Goal: Information Seeking & Learning: Learn about a topic

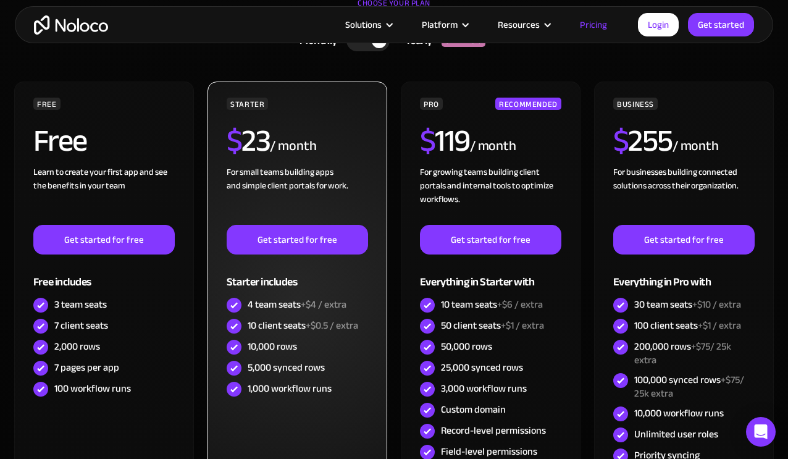
scroll to position [432, 0]
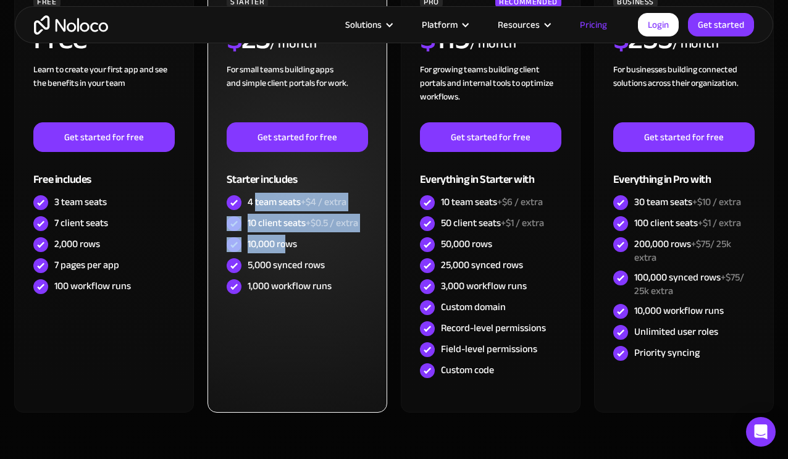
drag, startPoint x: 255, startPoint y: 199, endPoint x: 318, endPoint y: 289, distance: 109.5
click at [289, 248] on div "STARTER $ 23 / month For small teams building apps and simple client portals fo…" at bounding box center [297, 146] width 141 height 302
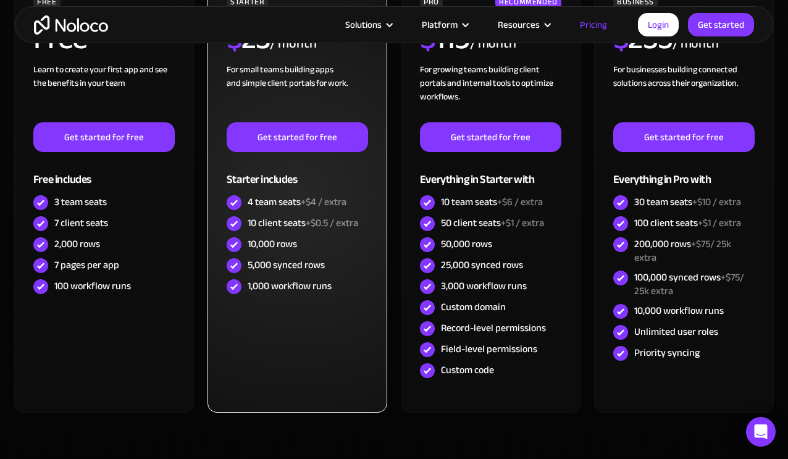
click at [332, 287] on div "1,000 workflow runs" at bounding box center [290, 286] width 84 height 14
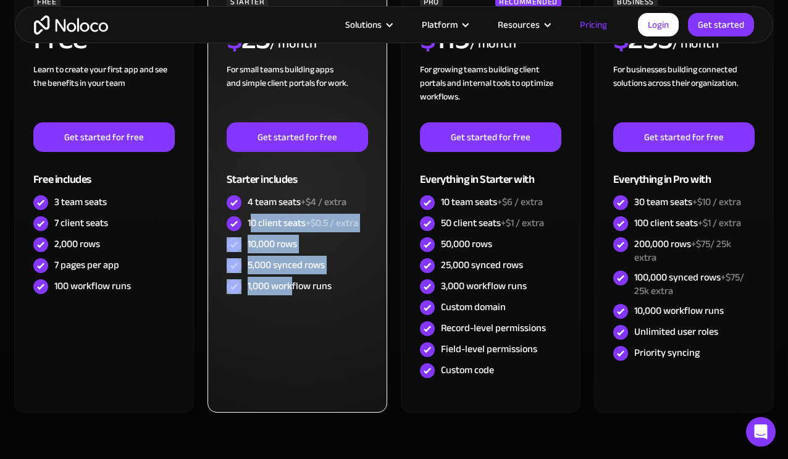
drag, startPoint x: 251, startPoint y: 217, endPoint x: 302, endPoint y: 289, distance: 87.8
click at [297, 289] on div "STARTER $ 23 / month For small teams building apps and simple client portals fo…" at bounding box center [297, 146] width 141 height 302
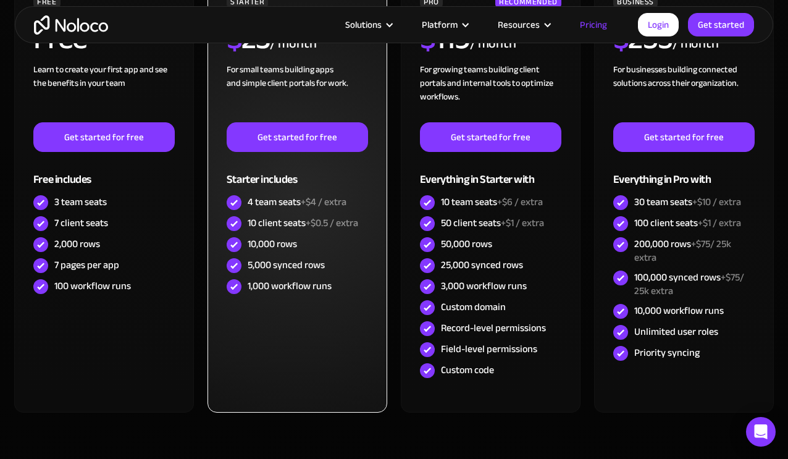
click at [348, 303] on div "STARTER $ 23 / month For small teams building apps and simple client portals fo…" at bounding box center [298, 196] width 180 height 434
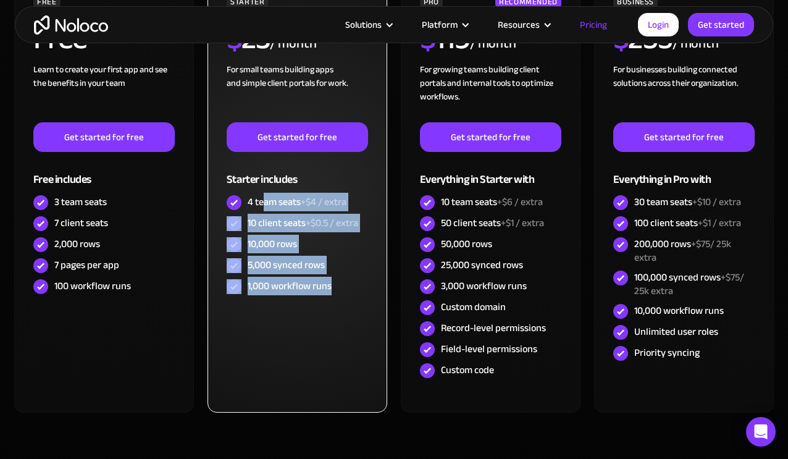
drag, startPoint x: 342, startPoint y: 298, endPoint x: 284, endPoint y: 209, distance: 105.9
click at [264, 198] on div "STARTER $ 23 / month For small teams building apps and simple client portals fo…" at bounding box center [298, 196] width 180 height 434
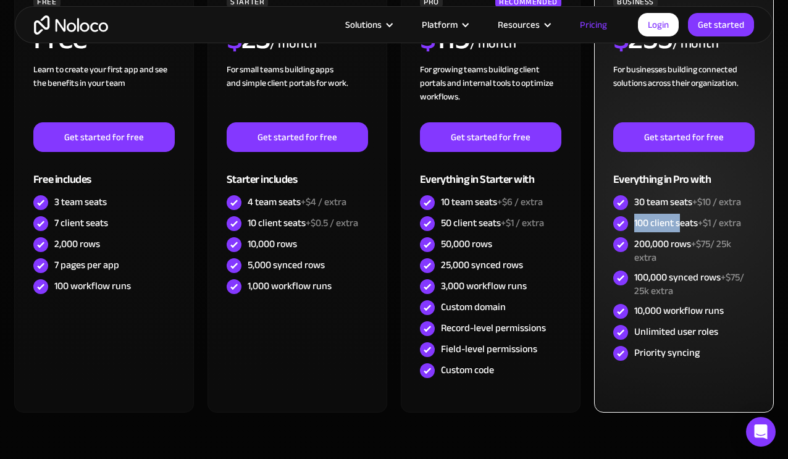
drag, startPoint x: 636, startPoint y: 219, endPoint x: 678, endPoint y: 232, distance: 44.4
click at [678, 230] on div "100 client seats +$1 / extra" at bounding box center [688, 223] width 107 height 14
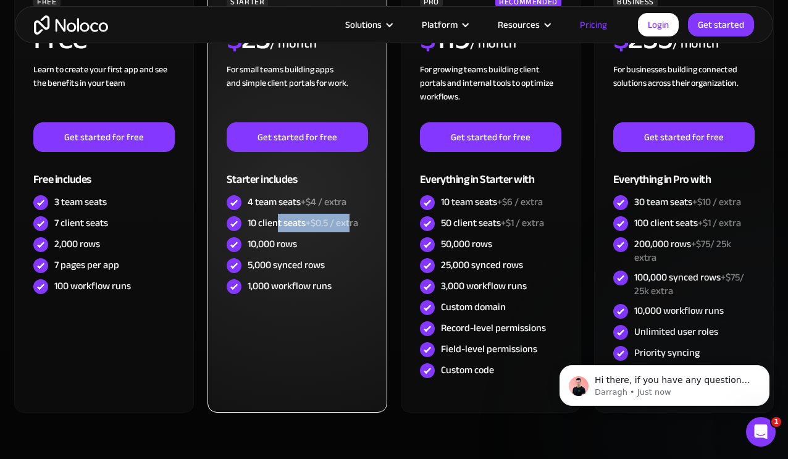
drag, startPoint x: 279, startPoint y: 224, endPoint x: 353, endPoint y: 225, distance: 74.1
click at [353, 225] on div "10 client seats +$0.5 / extra" at bounding box center [303, 223] width 111 height 14
click at [319, 229] on span "+$0.5 / extra" at bounding box center [332, 223] width 53 height 19
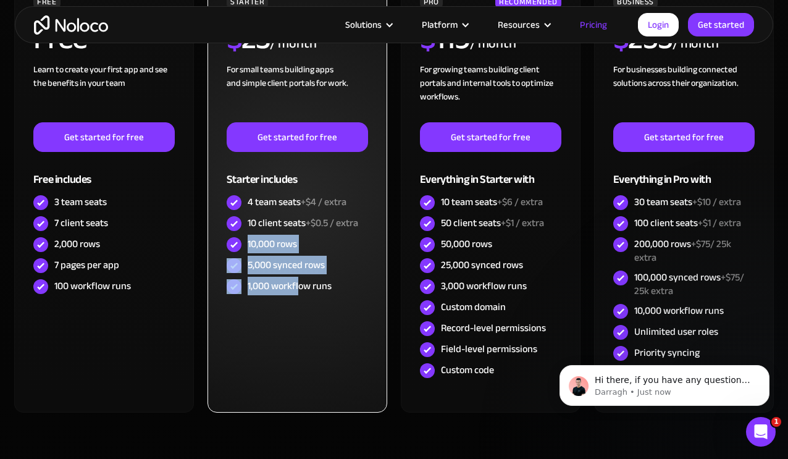
drag, startPoint x: 248, startPoint y: 245, endPoint x: 306, endPoint y: 289, distance: 72.4
click at [306, 289] on div "STARTER $ 23 / month For small teams building apps and simple client portals fo…" at bounding box center [297, 146] width 141 height 302
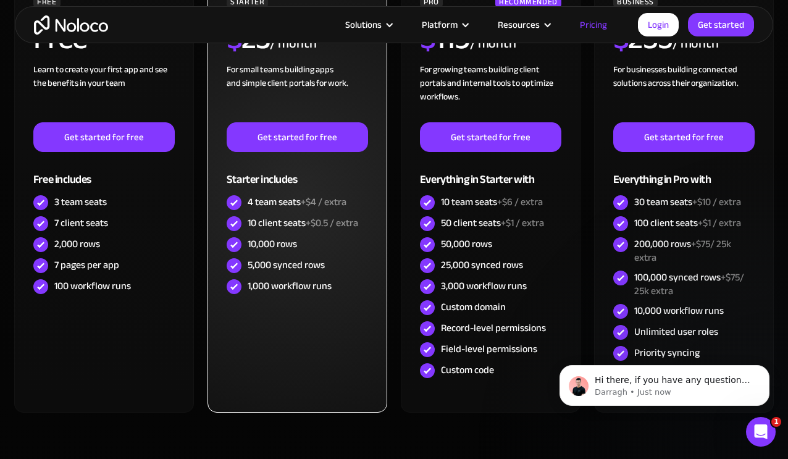
click at [325, 304] on div "STARTER $ 23 / month For small teams building apps and simple client portals fo…" at bounding box center [298, 196] width 180 height 434
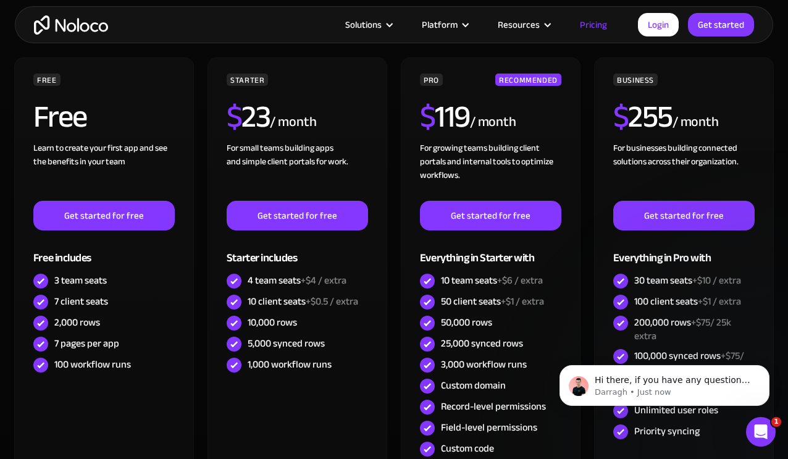
scroll to position [185, 0]
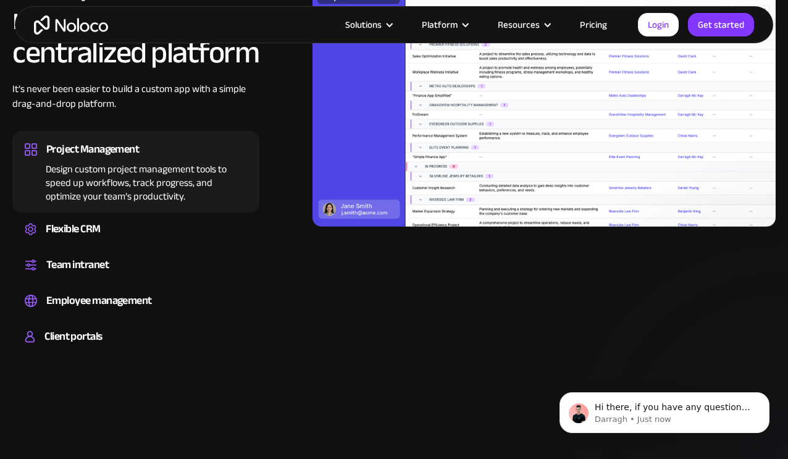
scroll to position [1174, 0]
